Goal: Navigation & Orientation: Find specific page/section

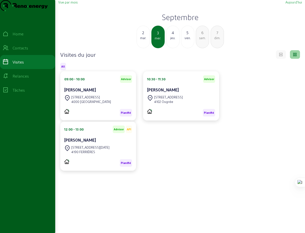
click at [144, 40] on div "mar." at bounding box center [143, 38] width 13 height 5
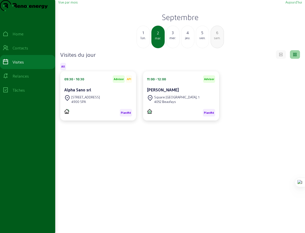
click at [144, 40] on div "lun." at bounding box center [143, 38] width 13 height 5
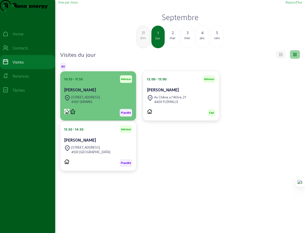
click at [90, 93] on div "[PERSON_NAME]" at bounding box center [98, 90] width 68 height 6
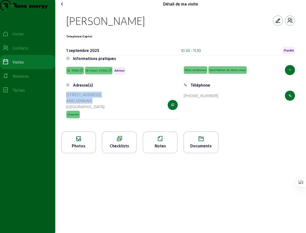
drag, startPoint x: 97, startPoint y: 112, endPoint x: 65, endPoint y: 102, distance: 33.4
click at [65, 102] on div "Adresse(s) [STREET_ADDRESS] Chantier" at bounding box center [122, 103] width 118 height 43
copy cam-list-title "[STREET_ADDRESS]"
